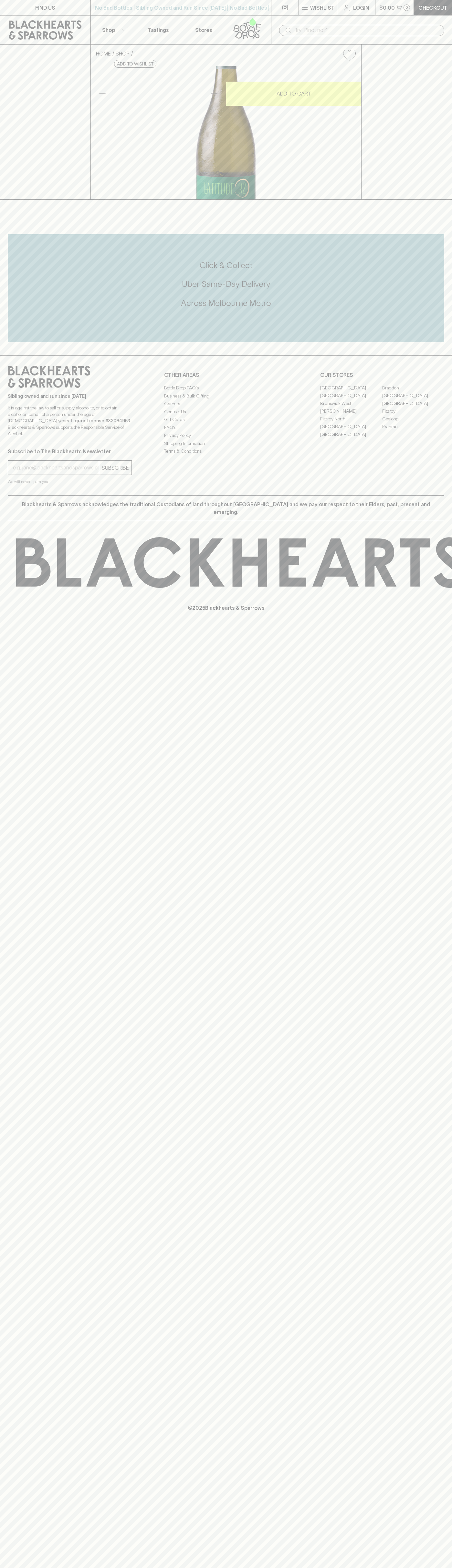
click at [351, 392] on link "Abbotsford" at bounding box center [351, 387] width 62 height 8
click at [297, 3] on link at bounding box center [285, 8] width 27 height 15
click at [439, 146] on div "HOME SHOP Latitude 32 Casurina Single Block Semillon 2023 $25.00 Add to wishlis…" at bounding box center [226, 122] width 452 height 155
click at [182, 1568] on html "FIND US | No Bad Bottles | Sibling Owned and Run Since 2006 | No Bad Bottles | …" at bounding box center [226, 784] width 452 height 1568
click at [22, 200] on div "HOME SHOP Latitude 32 Casurina Single Block Semillon 2023 $25.00 Add to wishlis…" at bounding box center [226, 122] width 452 height 155
